Goal: Obtain resource: Download file/media

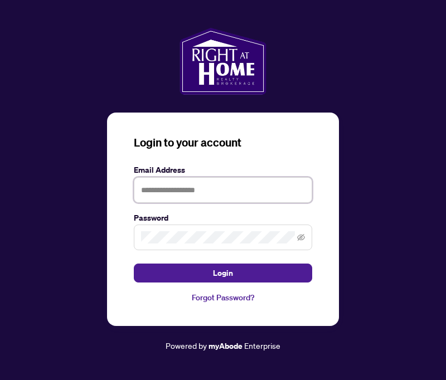
type input "**********"
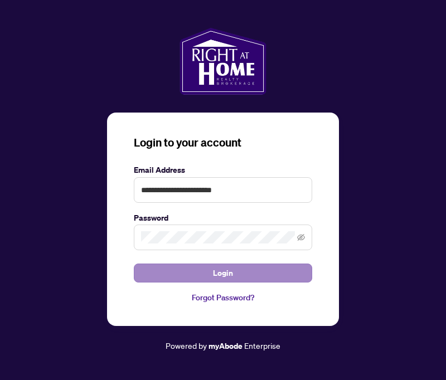
click at [225, 271] on span "Login" at bounding box center [223, 273] width 20 height 18
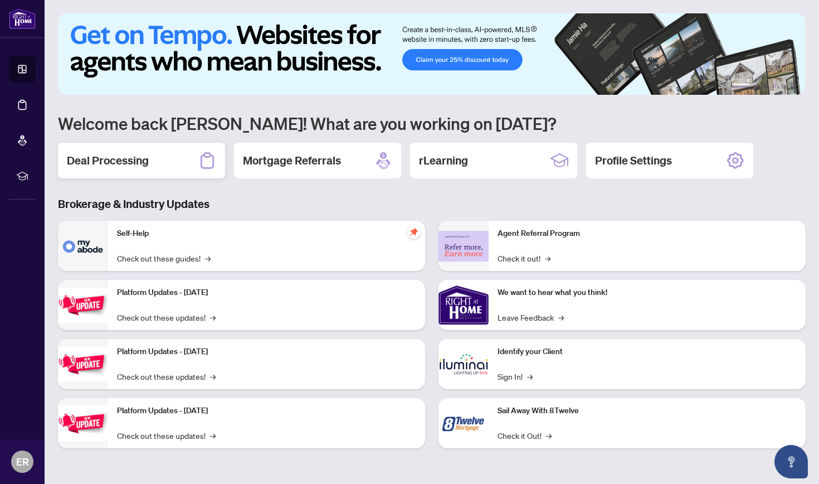
click at [140, 162] on h2 "Deal Processing" at bounding box center [108, 161] width 82 height 16
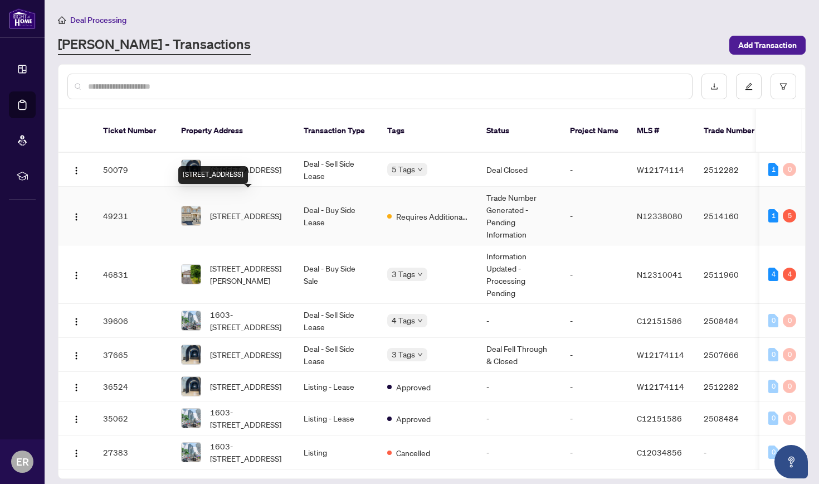
click at [246, 209] on span "[STREET_ADDRESS]" at bounding box center [245, 215] width 71 height 12
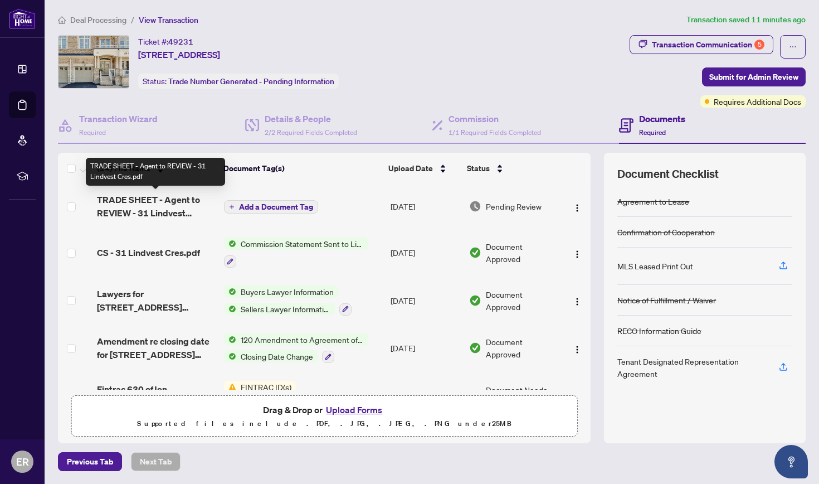
click at [166, 201] on span "TRADE SHEET - Agent to REVIEW - 31 Lindvest Cres.pdf" at bounding box center [156, 206] width 118 height 27
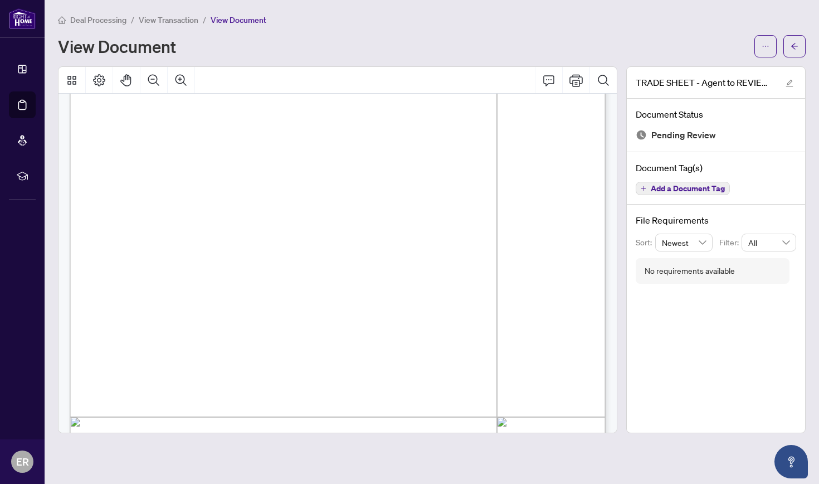
scroll to position [9, 0]
click at [445, 74] on icon "Print" at bounding box center [575, 80] width 13 height 13
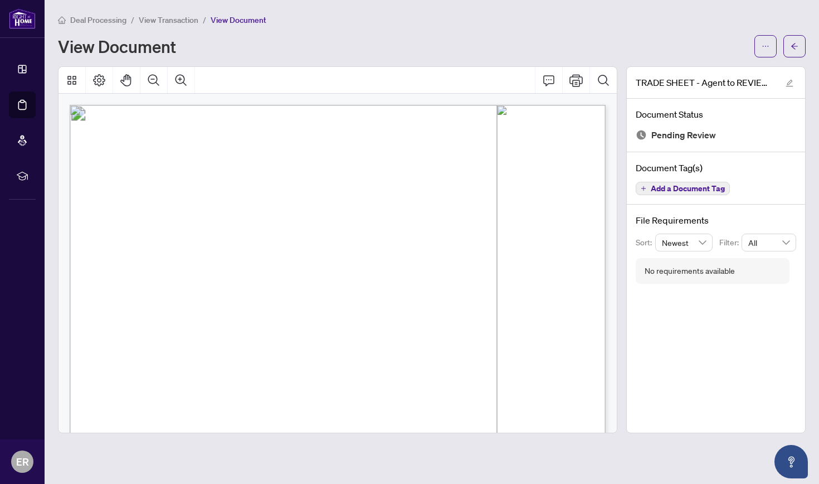
scroll to position [0, 0]
